Goal: Task Accomplishment & Management: Manage account settings

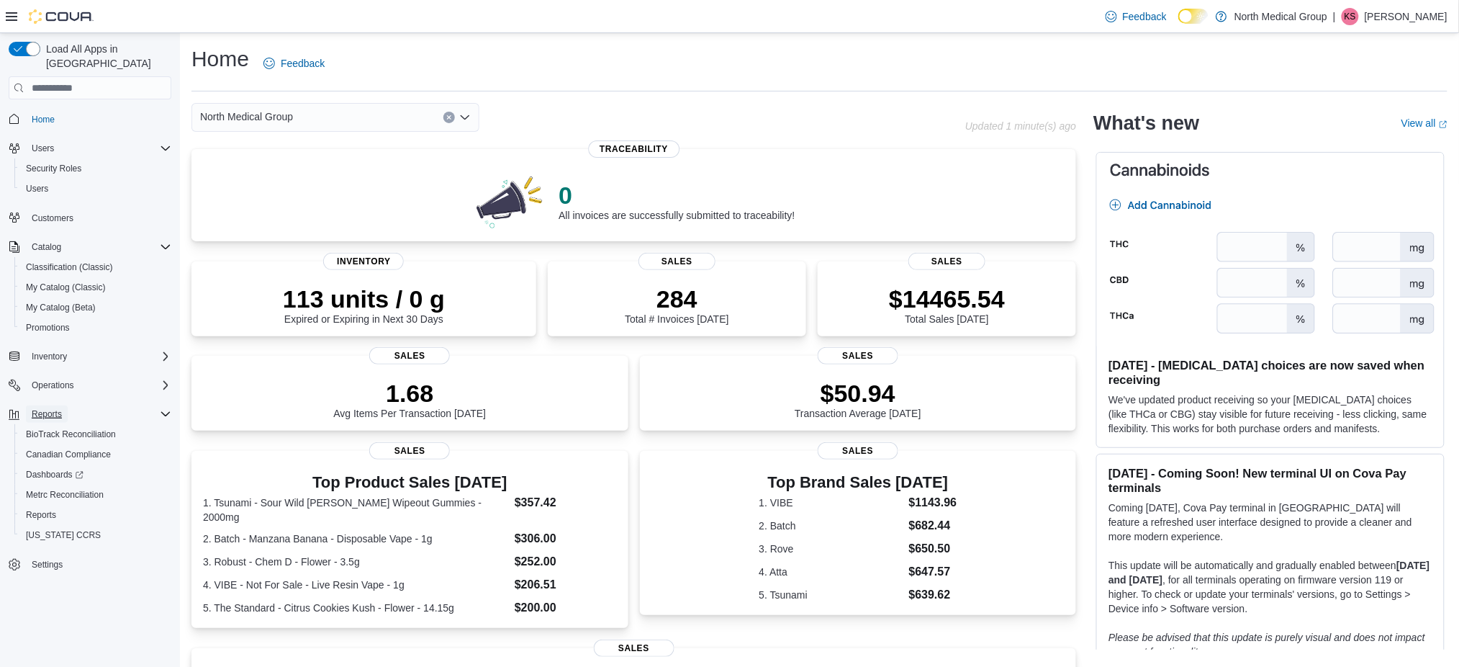
click at [45, 408] on span "Reports" at bounding box center [47, 414] width 30 height 12
click at [163, 408] on icon "Complex example" at bounding box center [166, 414] width 12 height 12
click at [48, 509] on span "Reports" at bounding box center [41, 515] width 30 height 12
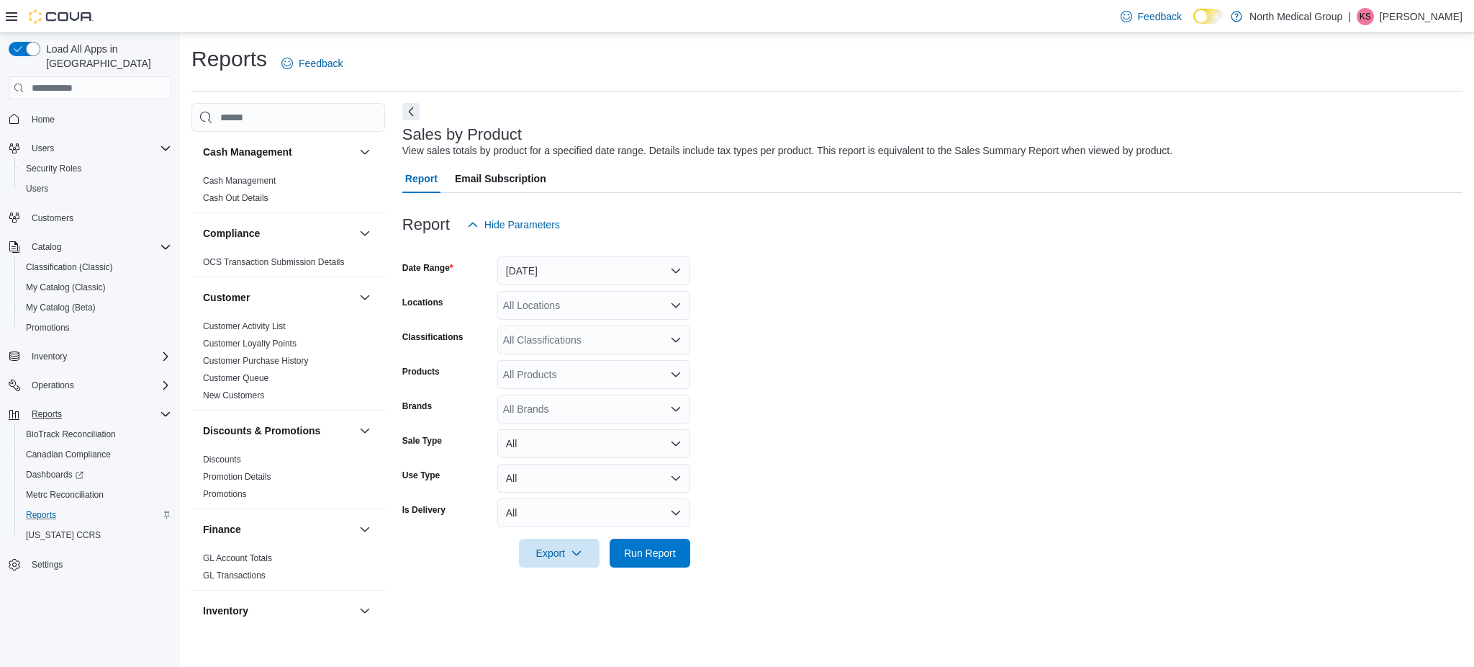
click at [530, 181] on span "Email Subscription" at bounding box center [500, 178] width 91 height 29
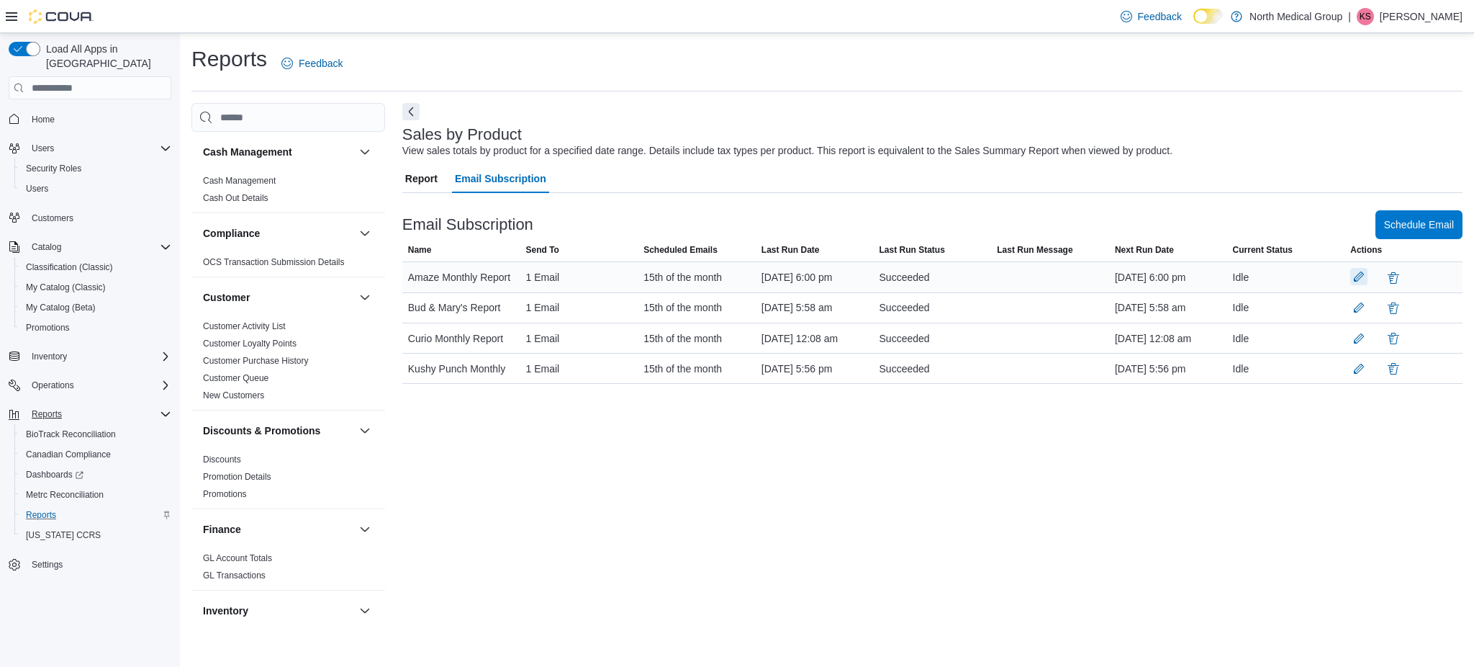
click at [1355, 285] on button "button" at bounding box center [1358, 276] width 17 height 17
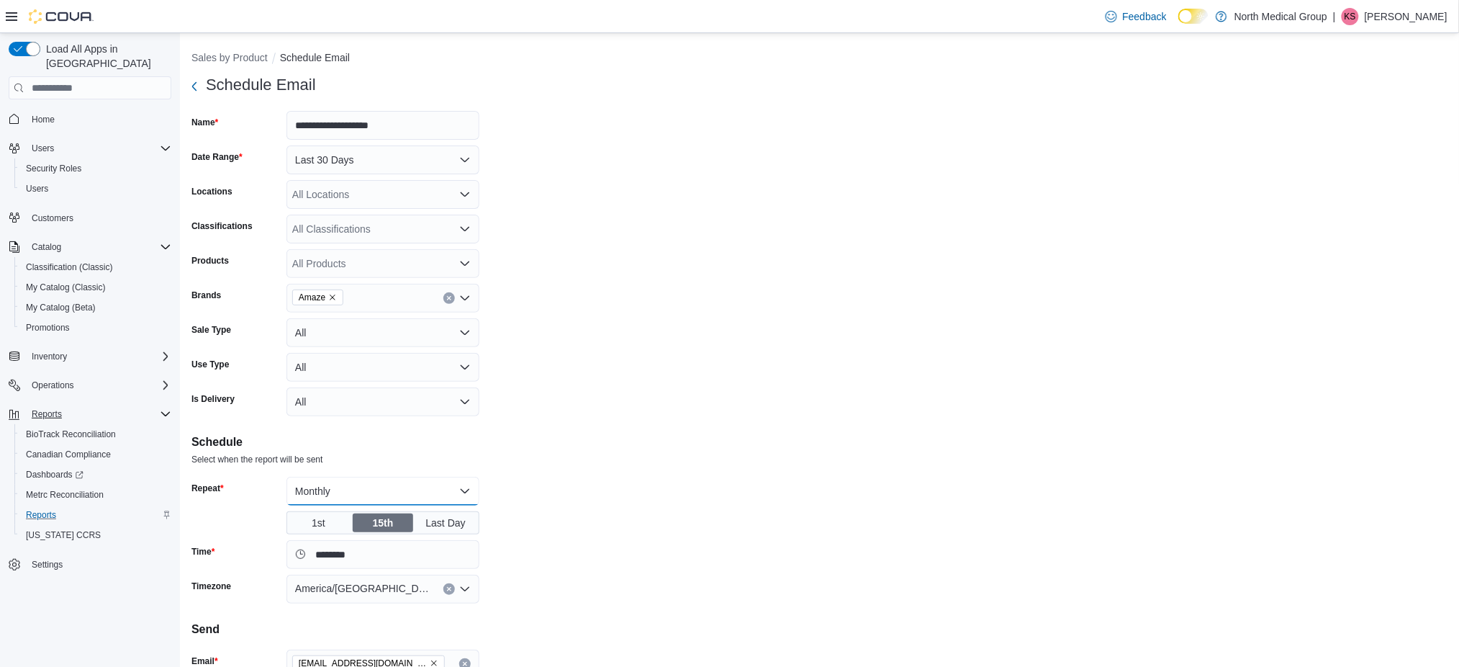
click at [454, 483] on button "Monthly" at bounding box center [382, 491] width 193 height 29
click at [351, 510] on button "Daily" at bounding box center [382, 519] width 193 height 29
click at [411, 489] on button "Daily" at bounding box center [382, 491] width 193 height 29
click at [314, 546] on span "Monthly" at bounding box center [392, 548] width 164 height 17
click at [335, 520] on span "1st" at bounding box center [319, 522] width 61 height 19
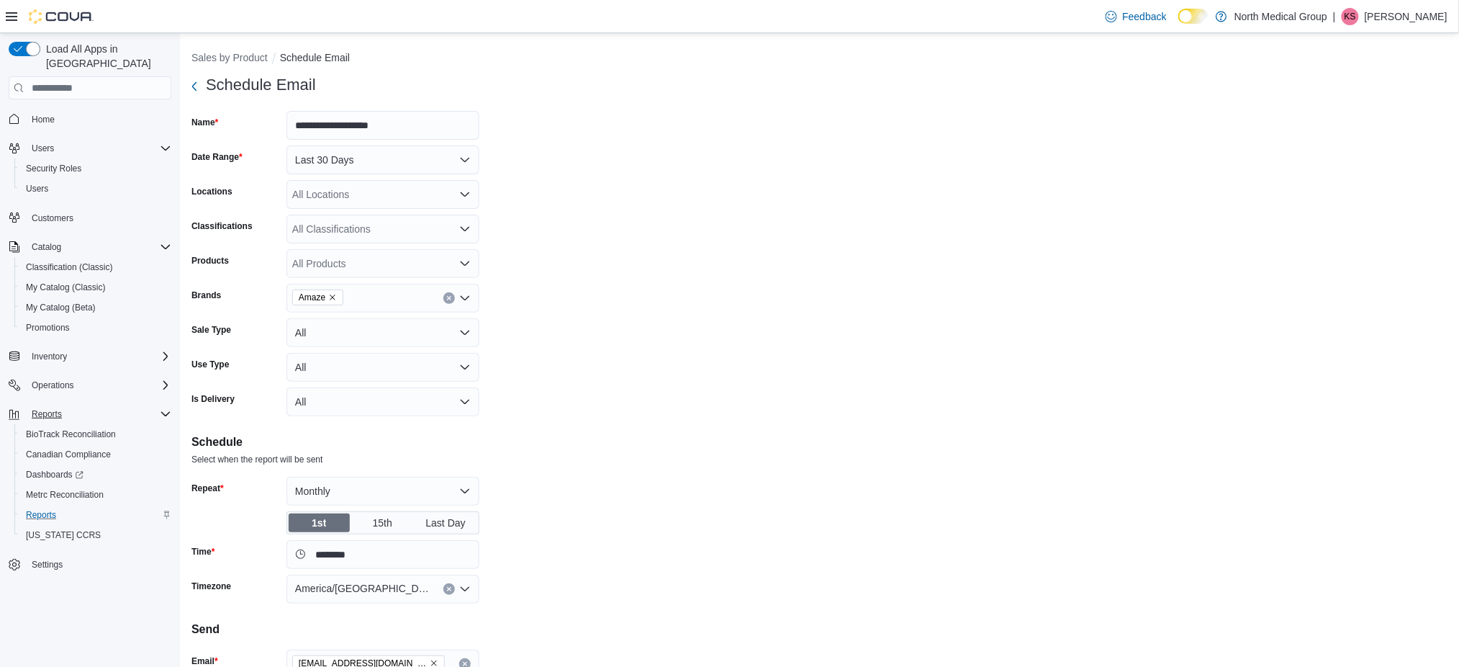
scroll to position [97, 0]
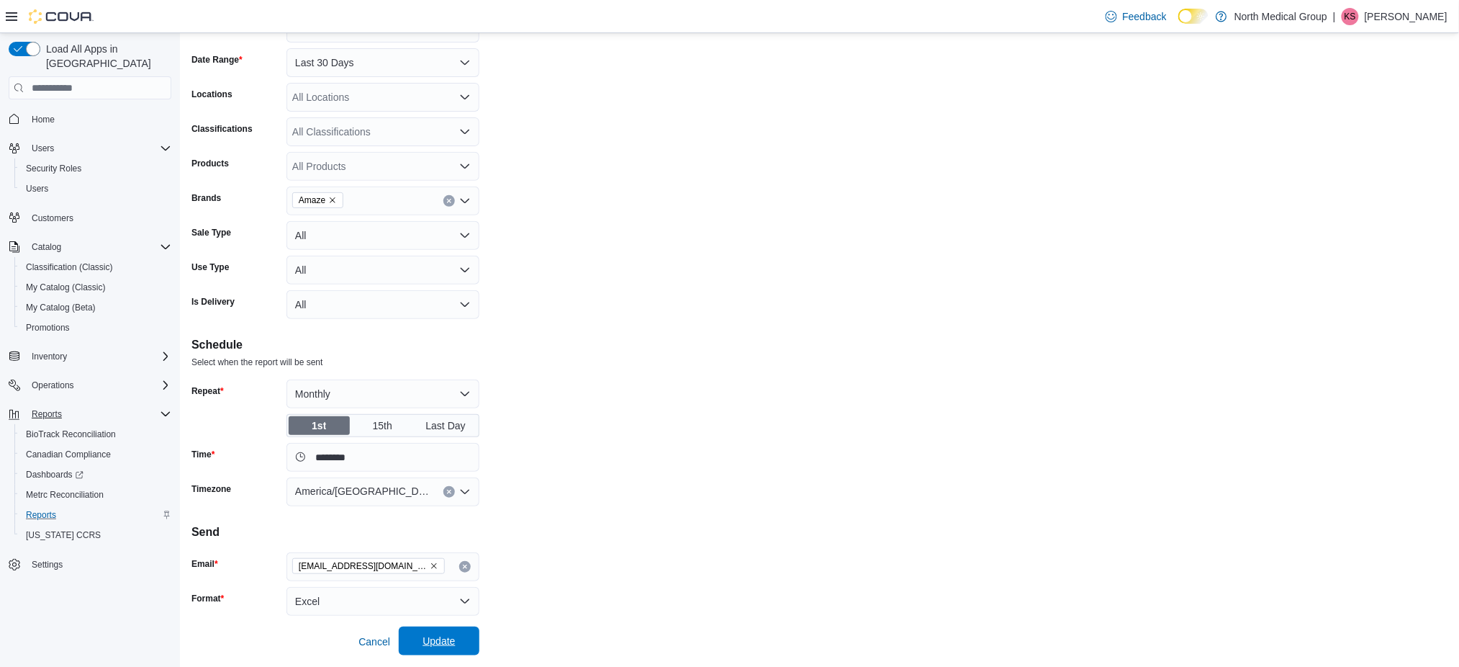
click at [451, 641] on span "Update" at bounding box center [439, 640] width 32 height 14
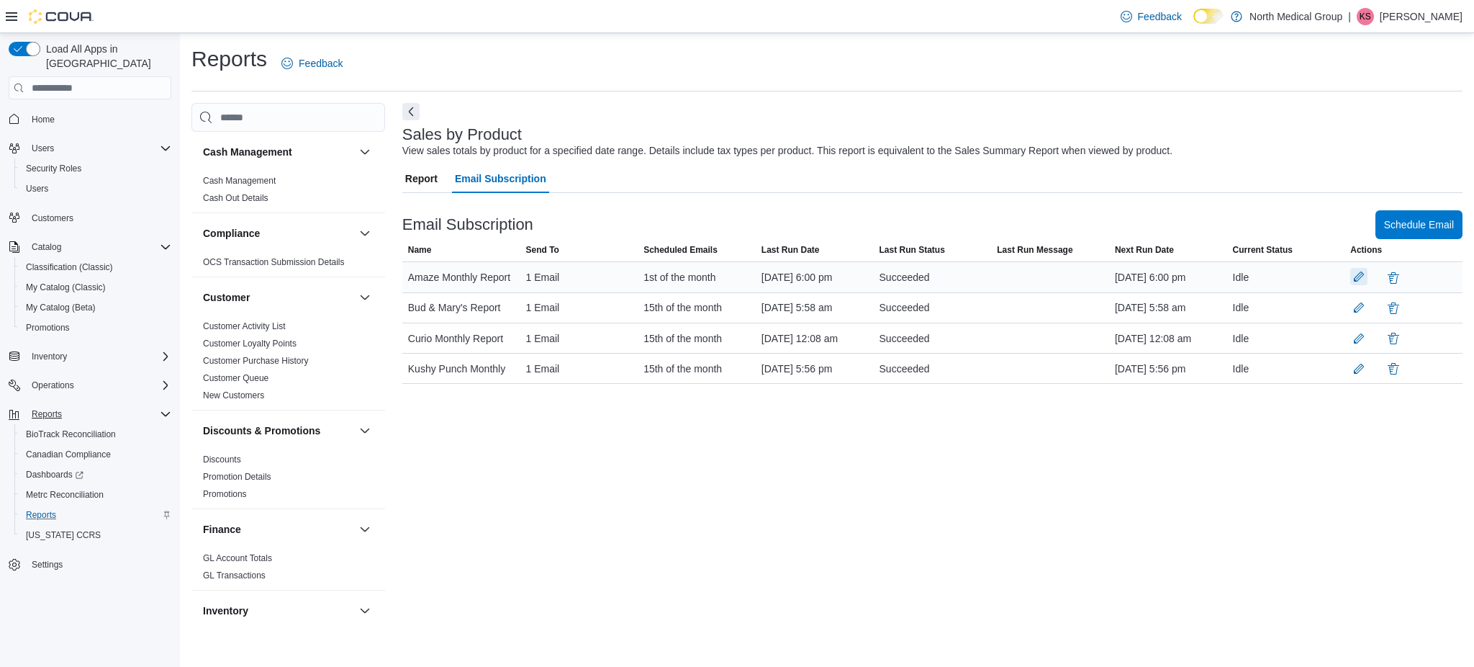
click at [1356, 285] on button "button" at bounding box center [1358, 276] width 17 height 17
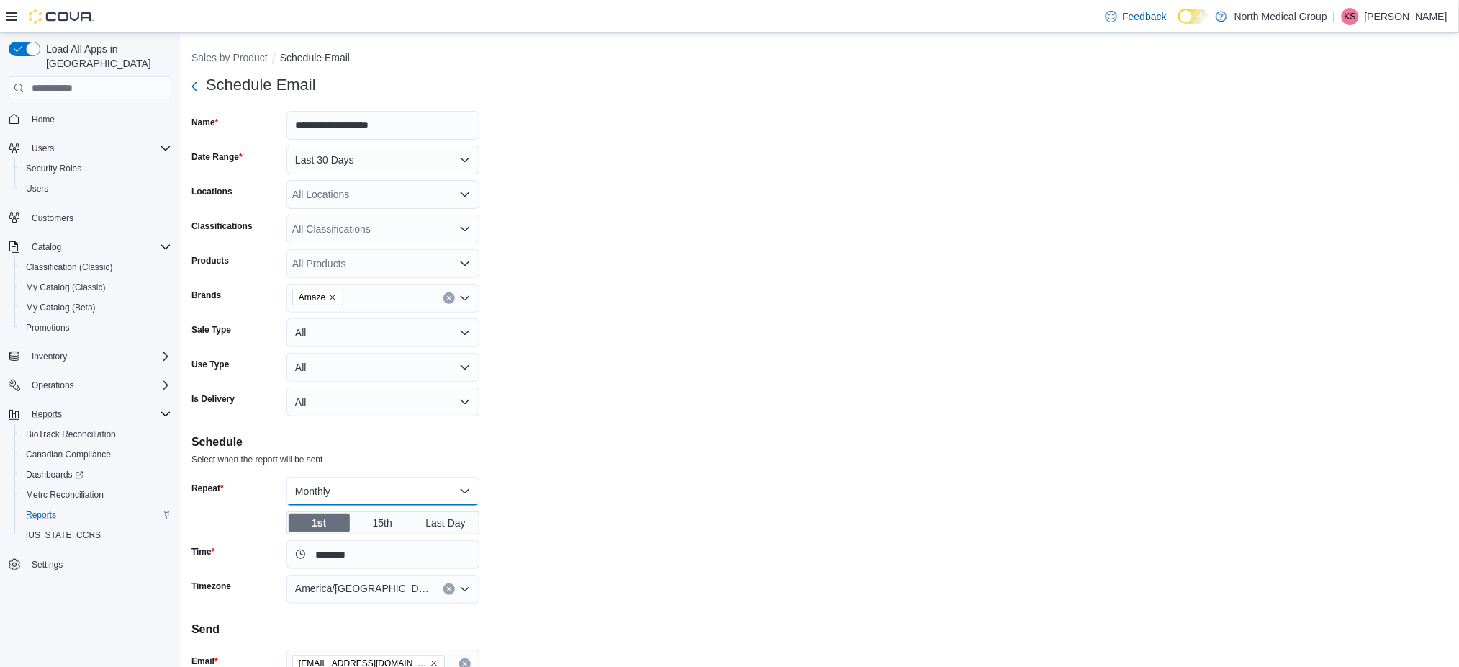
click at [459, 485] on button "Monthly" at bounding box center [382, 491] width 193 height 29
click at [375, 516] on span "Daily" at bounding box center [392, 519] width 164 height 17
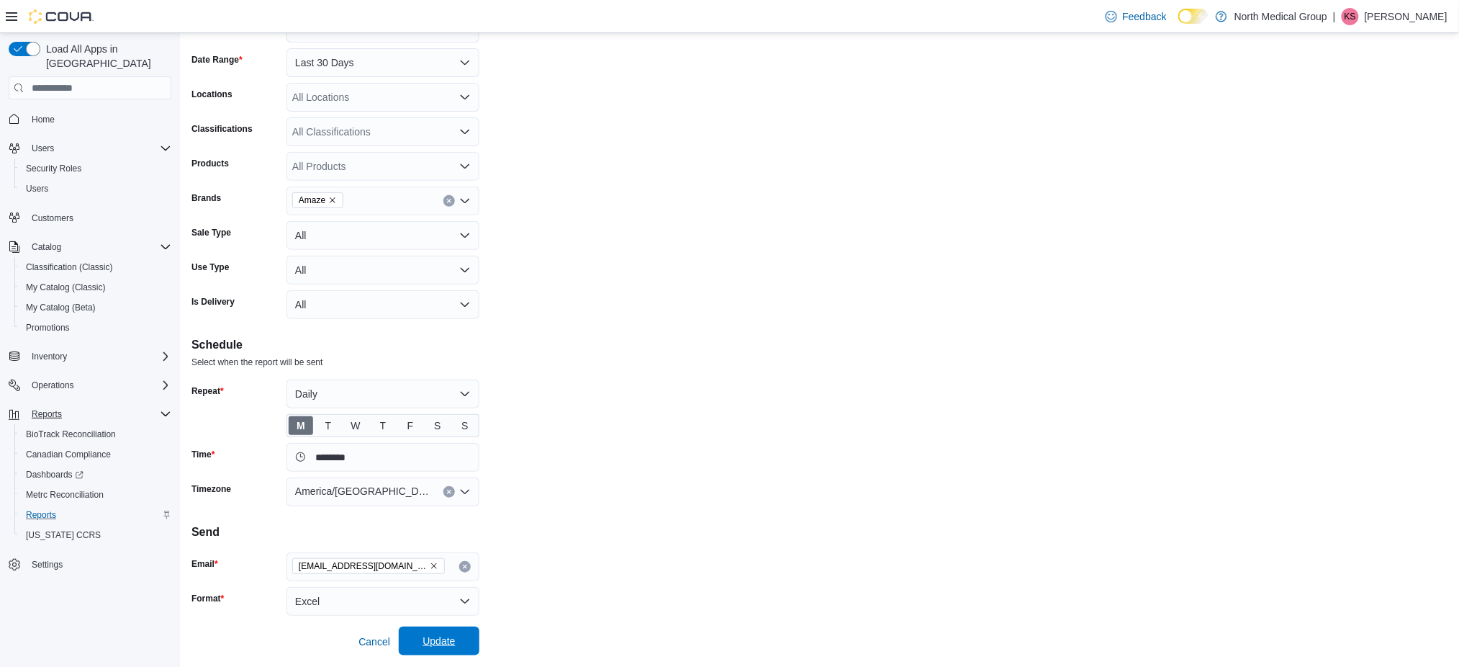
click at [438, 645] on span "Update" at bounding box center [439, 640] width 32 height 14
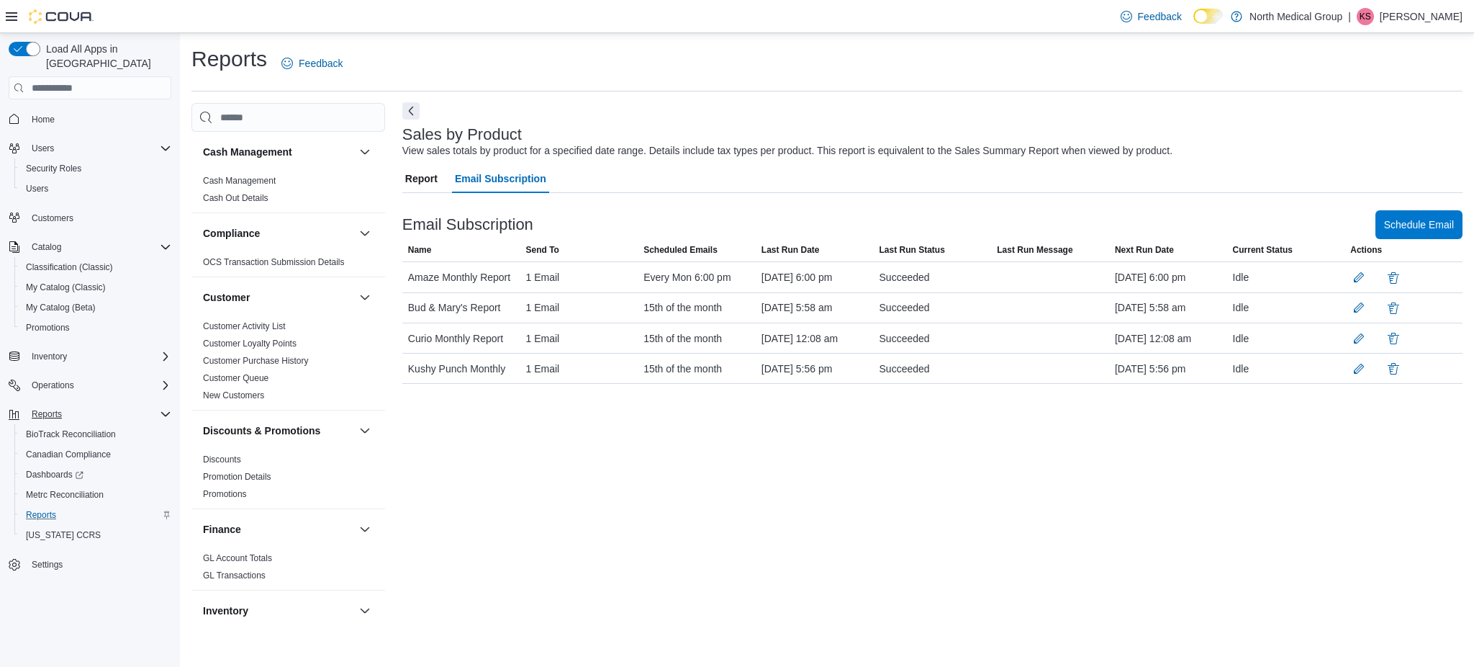
click at [415, 117] on button "Next" at bounding box center [410, 110] width 17 height 17
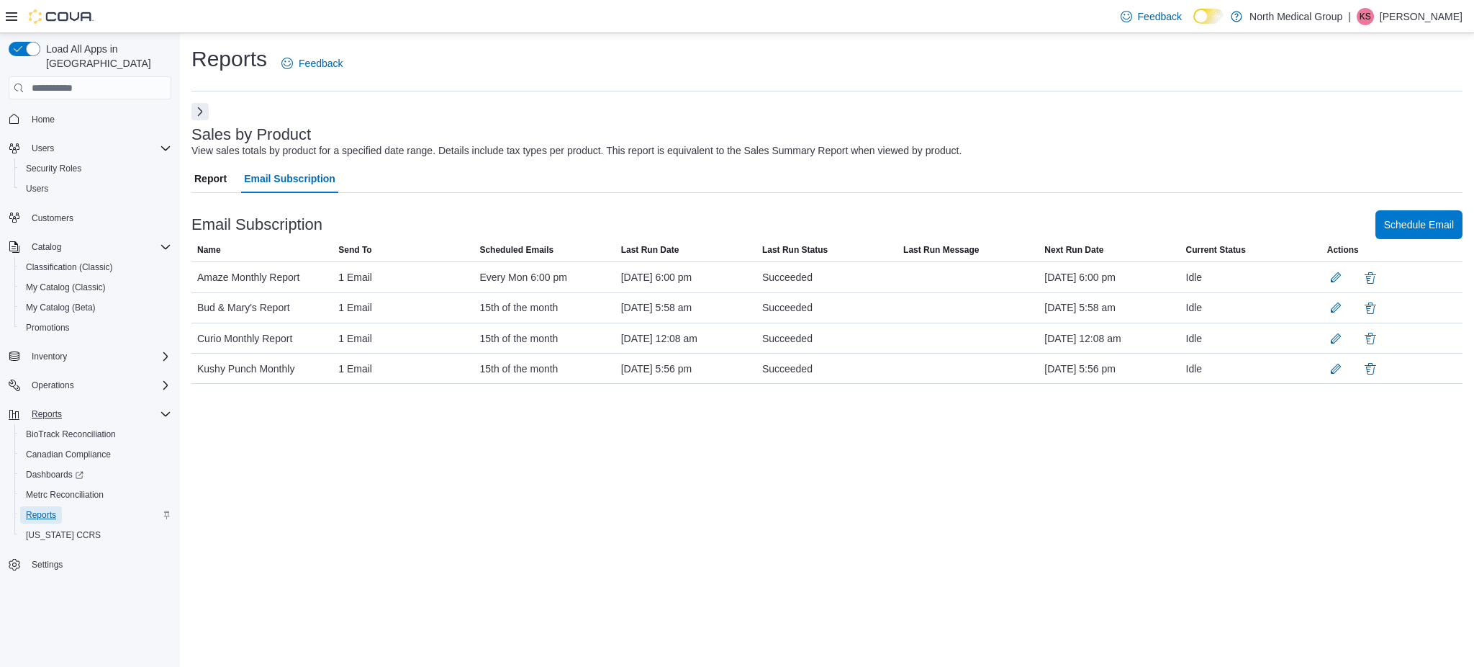
click at [47, 509] on span "Reports" at bounding box center [41, 515] width 30 height 12
click at [204, 181] on span "Report" at bounding box center [210, 178] width 32 height 29
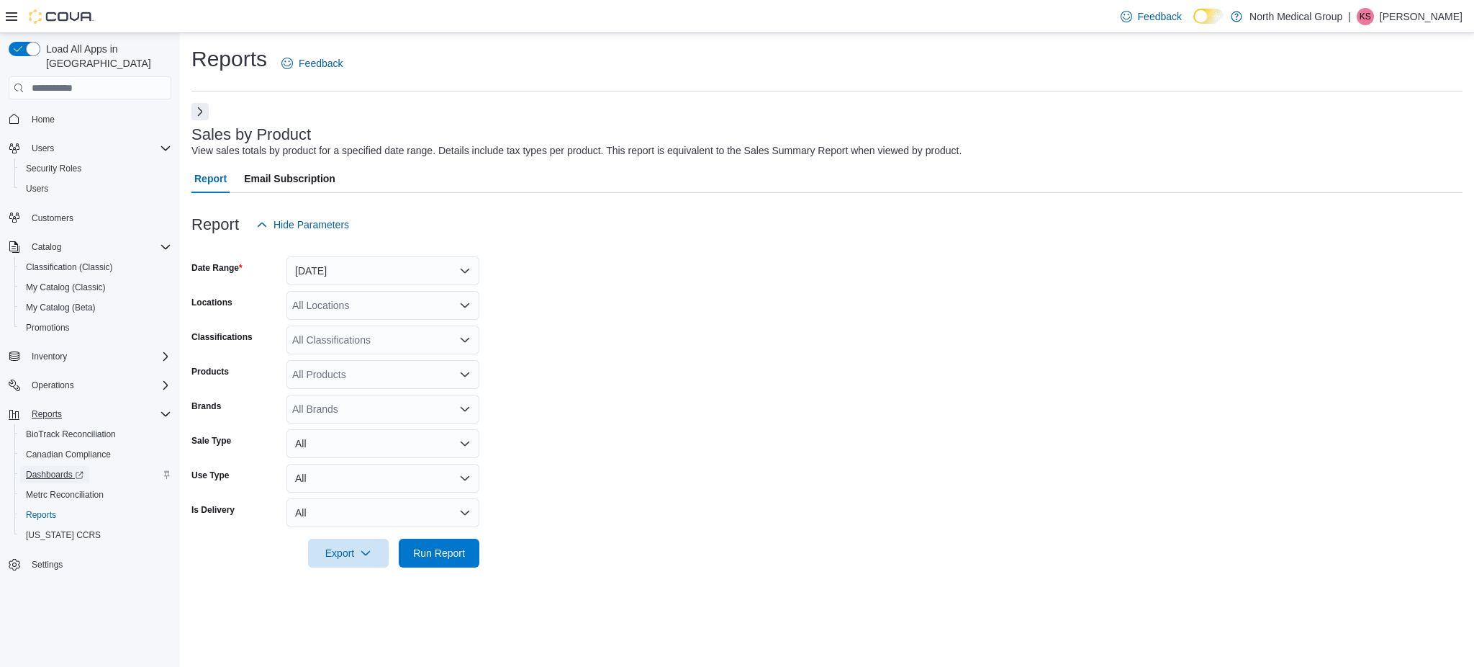
click at [46, 469] on span "Dashboards" at bounding box center [55, 475] width 58 height 12
click at [39, 509] on span "Reports" at bounding box center [41, 515] width 30 height 12
click at [199, 119] on button "Next" at bounding box center [199, 110] width 17 height 17
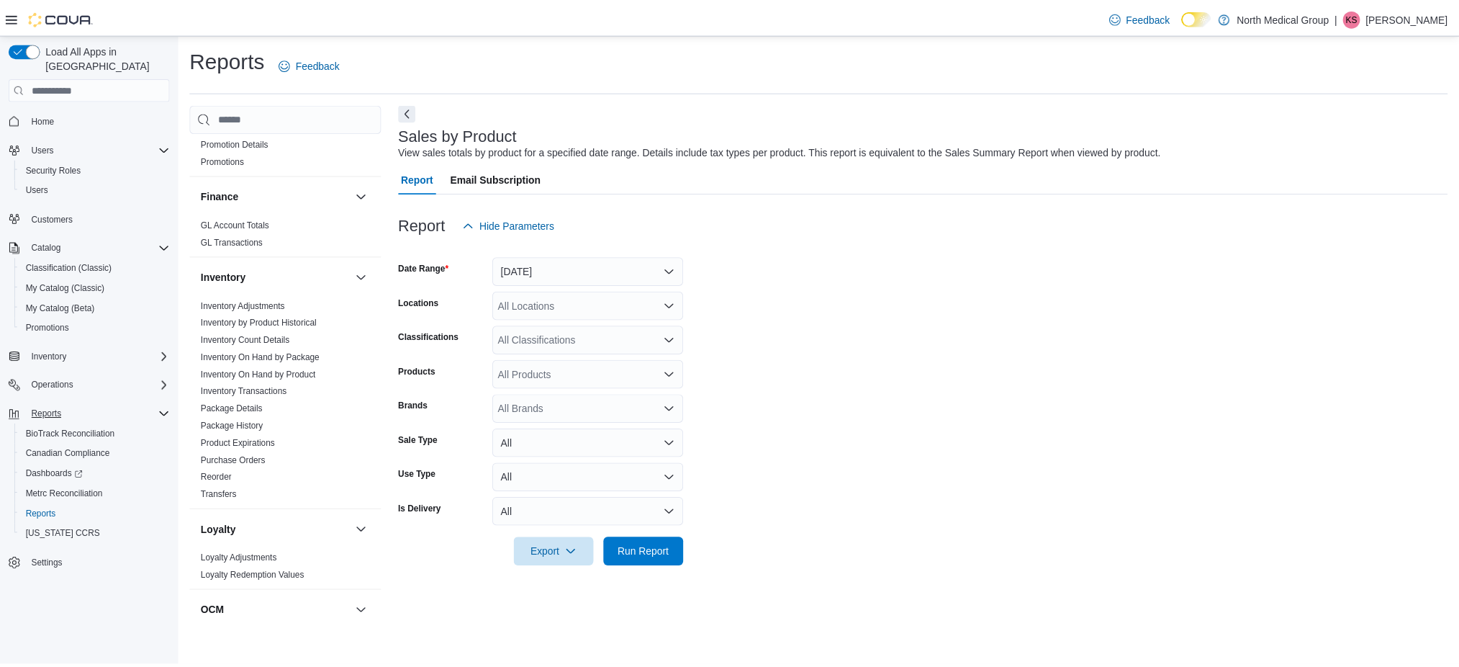
scroll to position [329, 0]
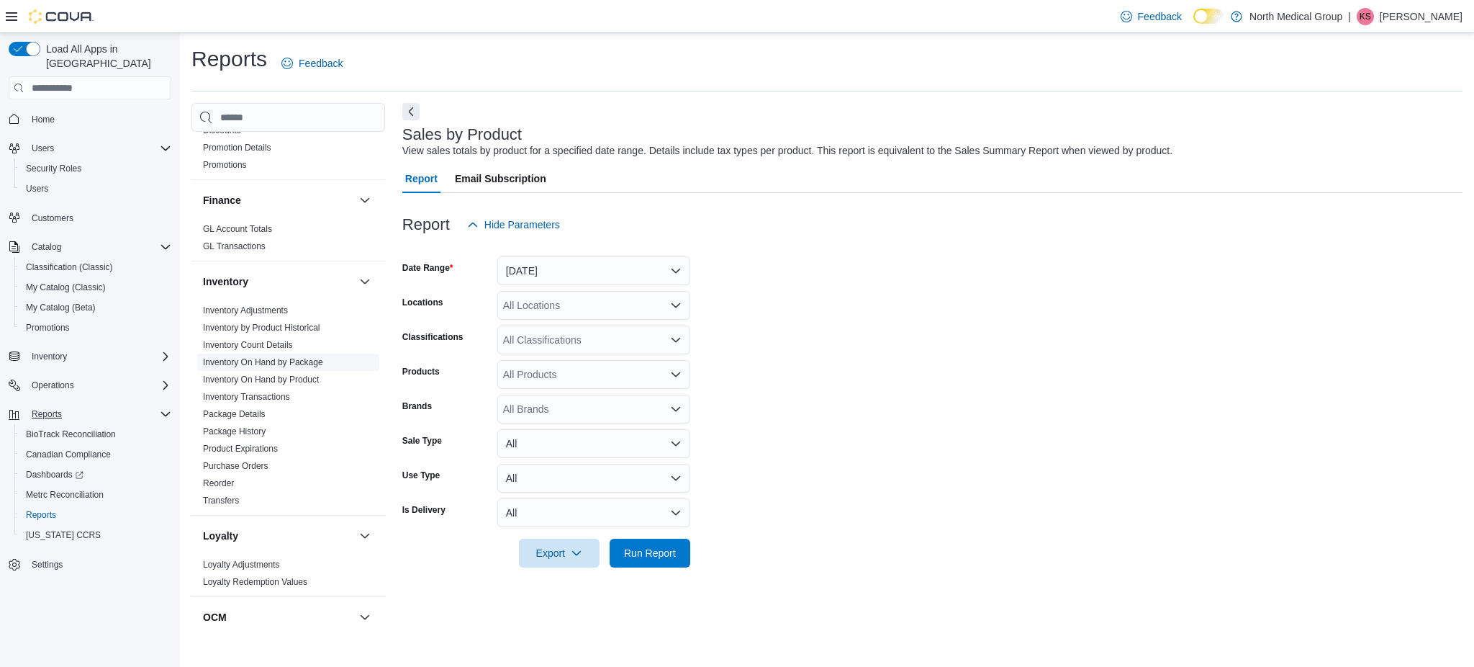
click at [239, 360] on link "Inventory On Hand by Package" at bounding box center [263, 362] width 120 height 10
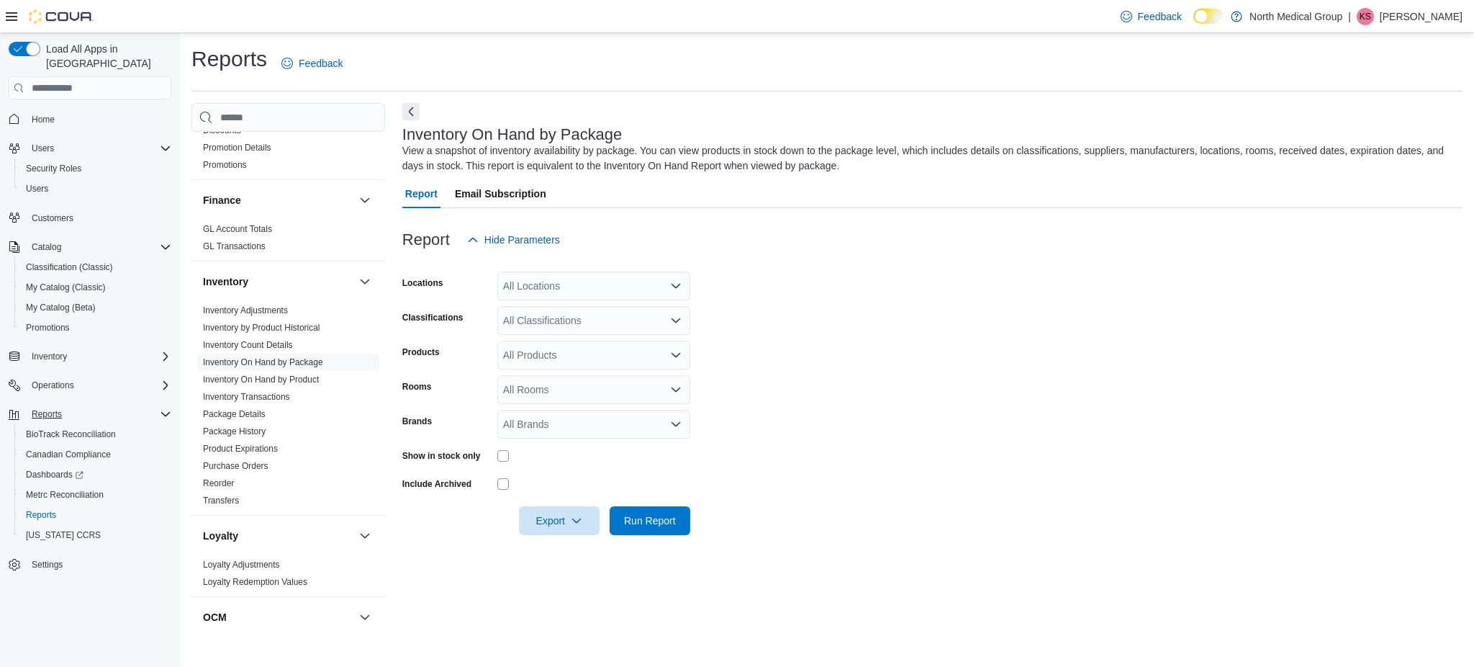
click at [484, 196] on span "Email Subscription" at bounding box center [500, 193] width 91 height 29
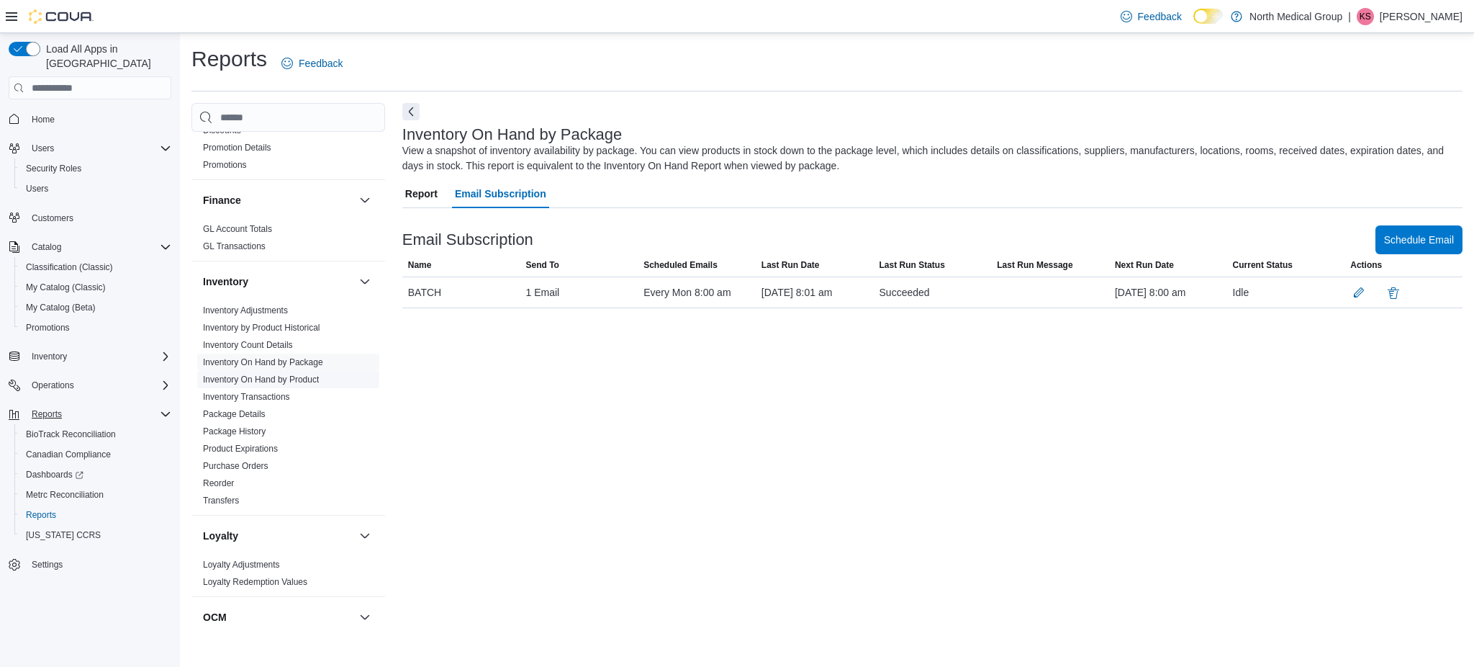
click at [304, 377] on link "Inventory On Hand by Product" at bounding box center [261, 379] width 116 height 10
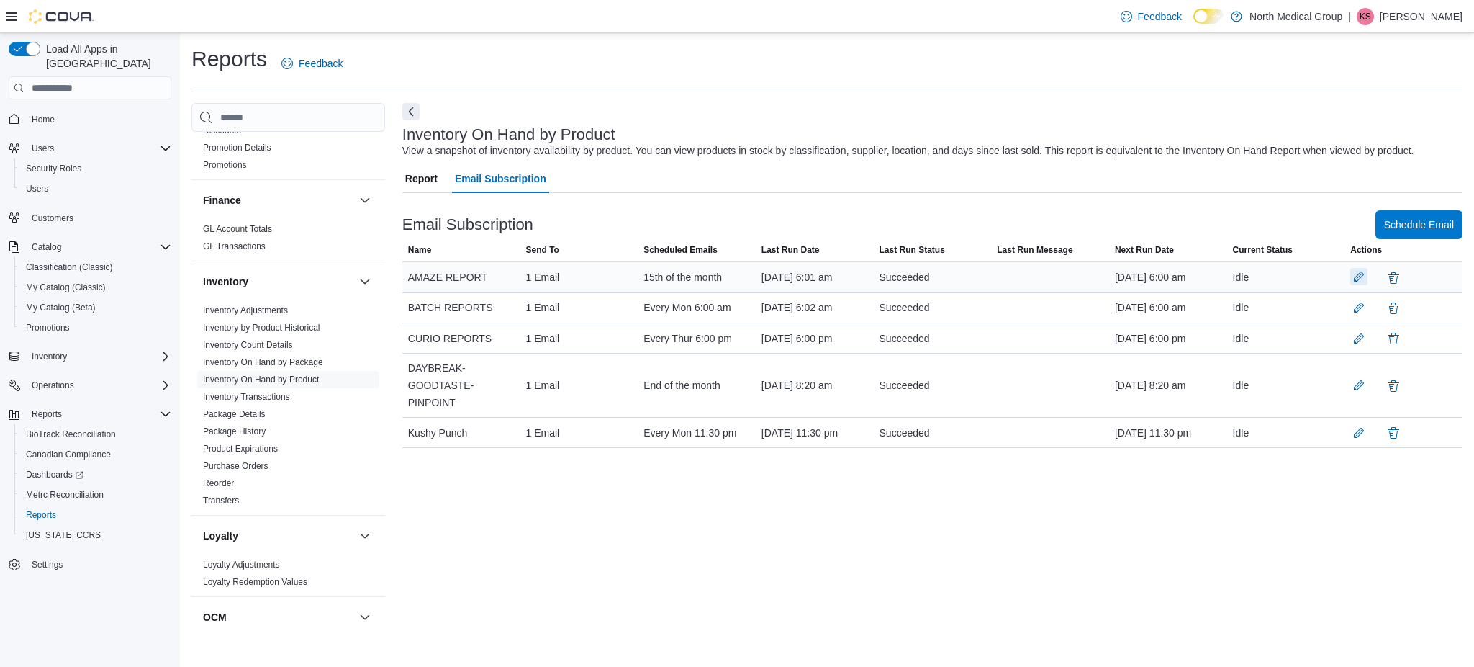
click at [1356, 285] on button "button" at bounding box center [1358, 276] width 17 height 17
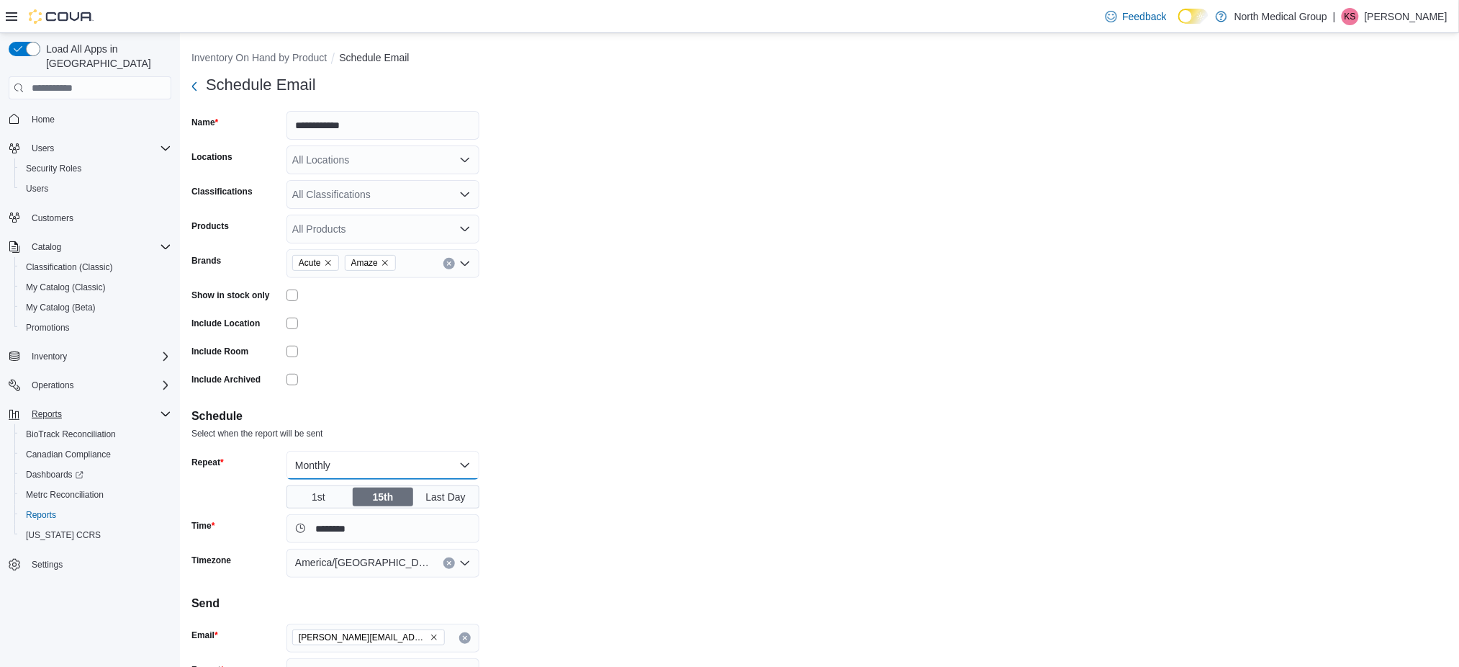
click at [470, 464] on button "Monthly" at bounding box center [382, 465] width 193 height 29
click at [331, 496] on span "Daily" at bounding box center [392, 493] width 164 height 17
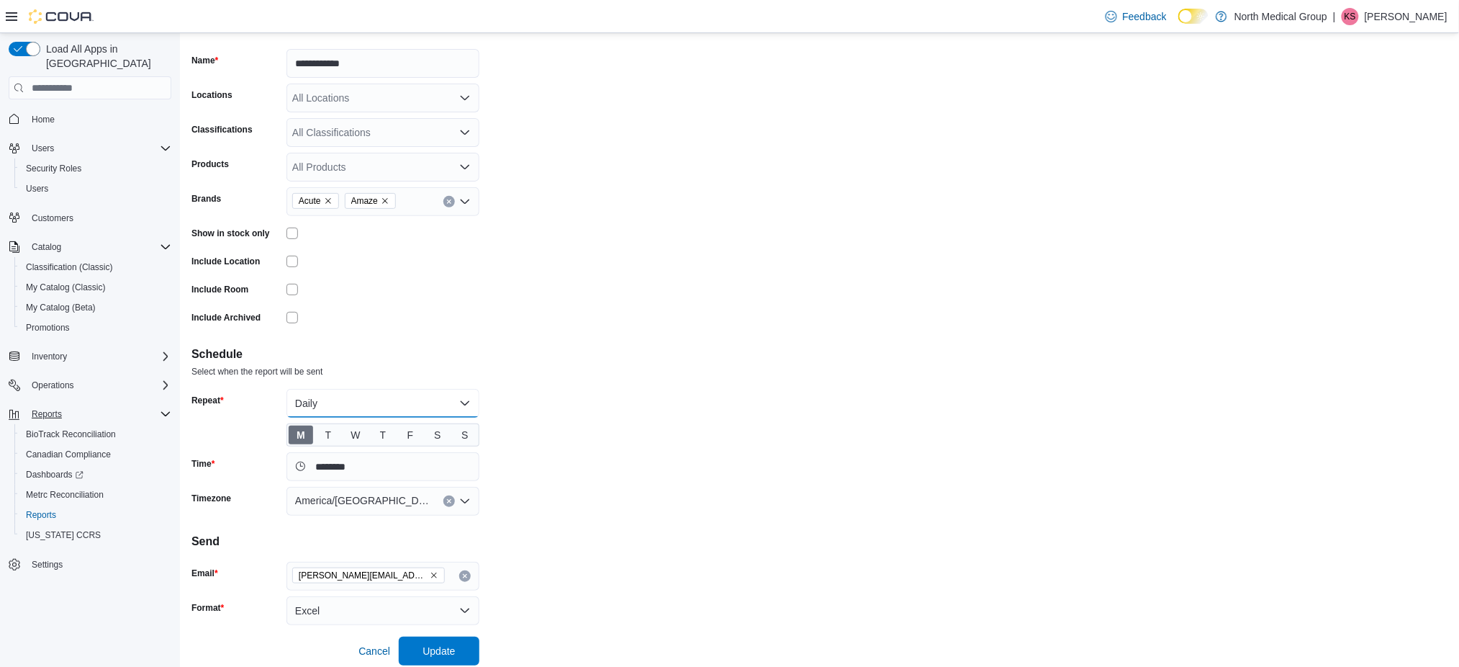
scroll to position [71, 0]
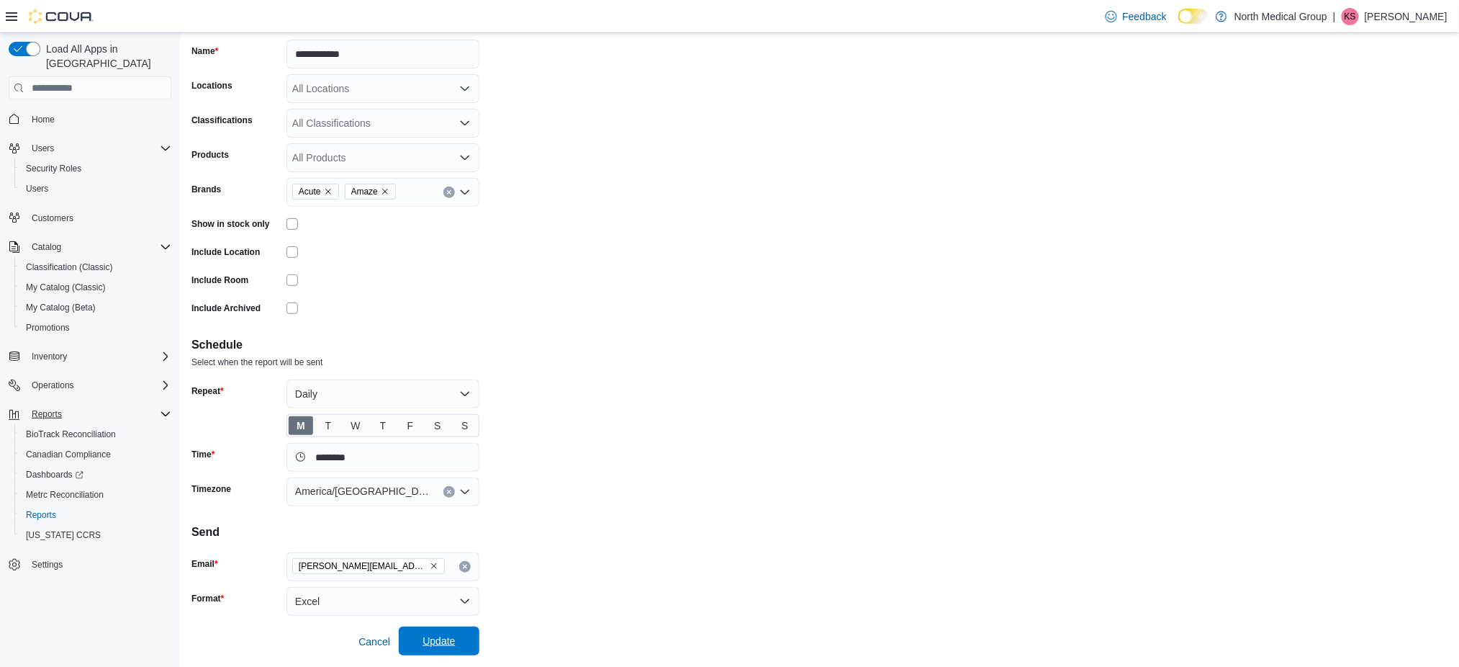
click at [451, 637] on span "Update" at bounding box center [439, 640] width 32 height 14
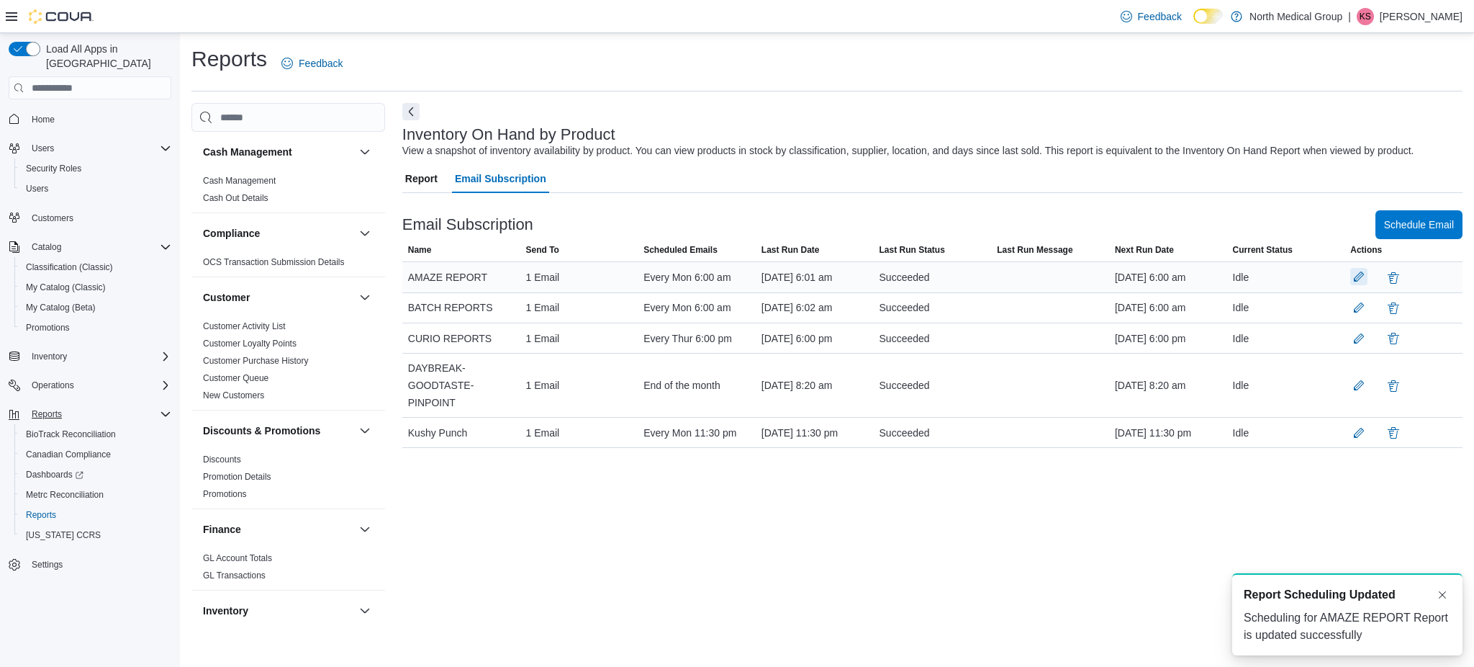
click at [1355, 285] on button "button" at bounding box center [1358, 276] width 17 height 17
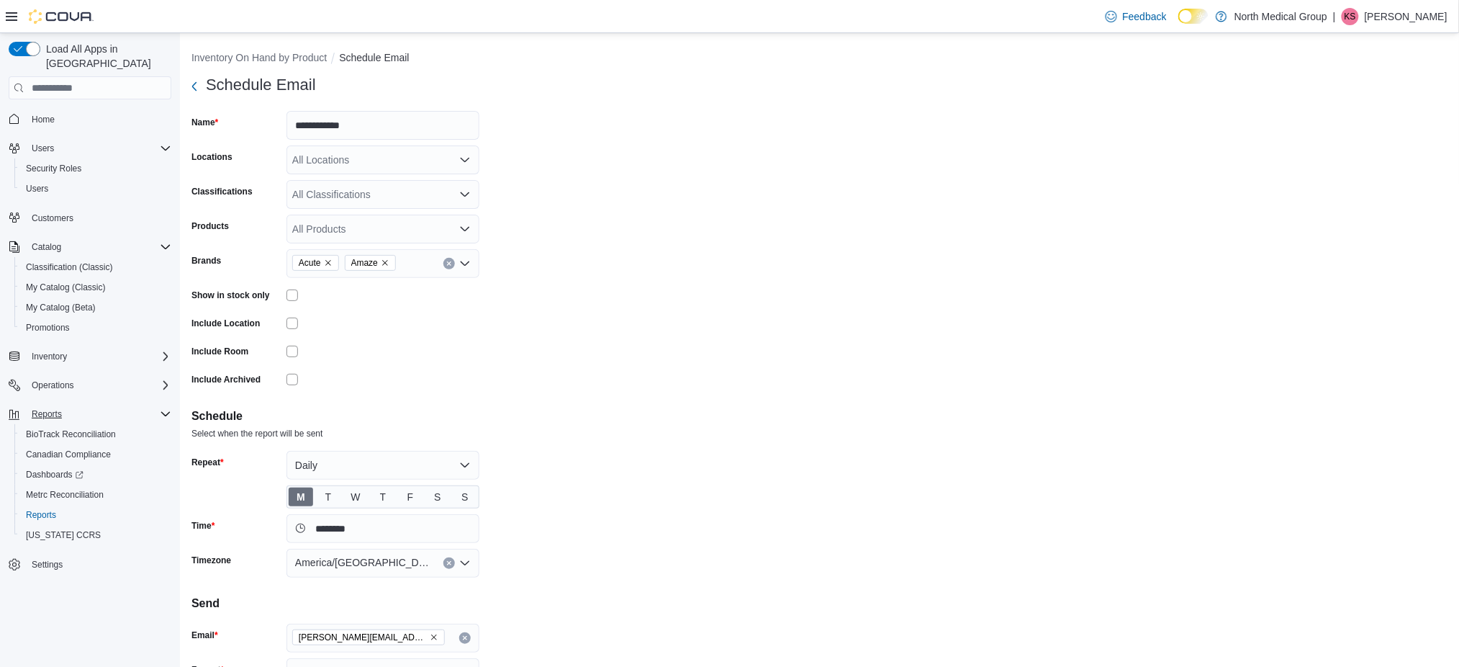
scroll to position [71, 0]
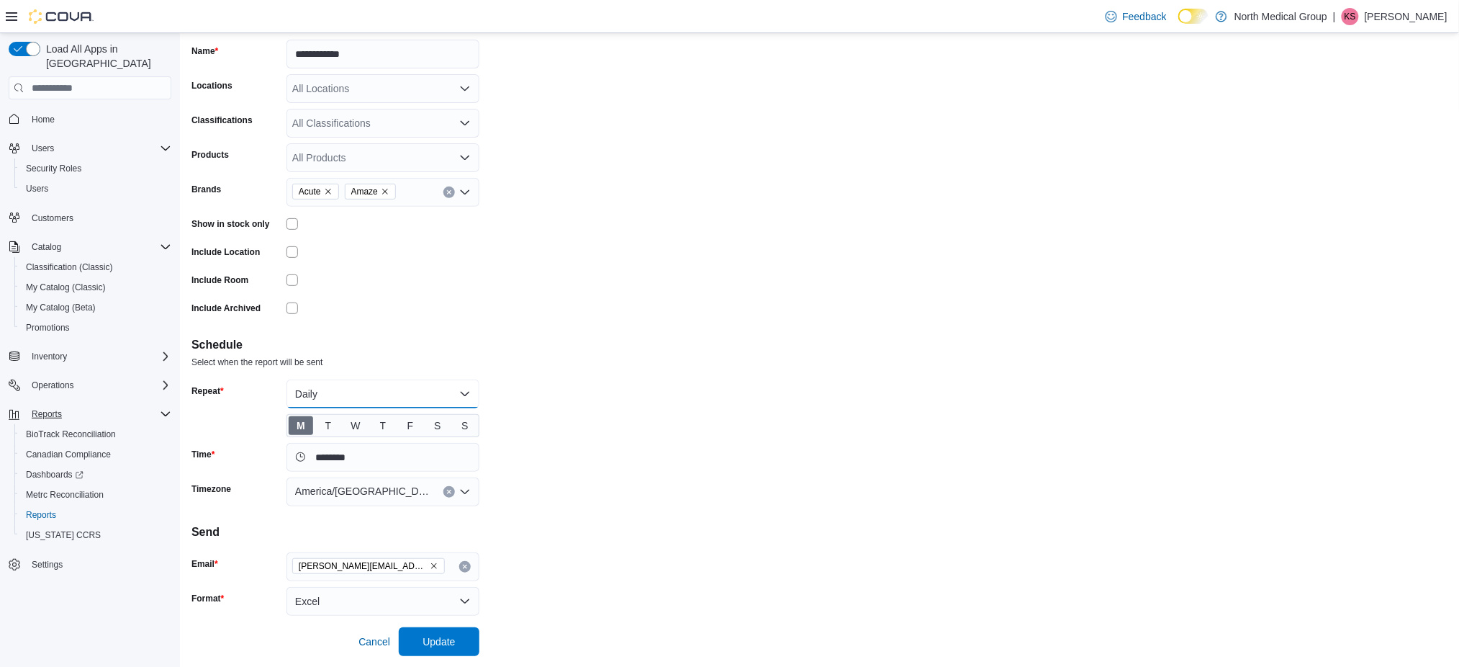
click at [457, 388] on button "Daily" at bounding box center [382, 393] width 193 height 29
click at [453, 641] on span "Update" at bounding box center [439, 640] width 32 height 14
